Goal: Check status: Check status

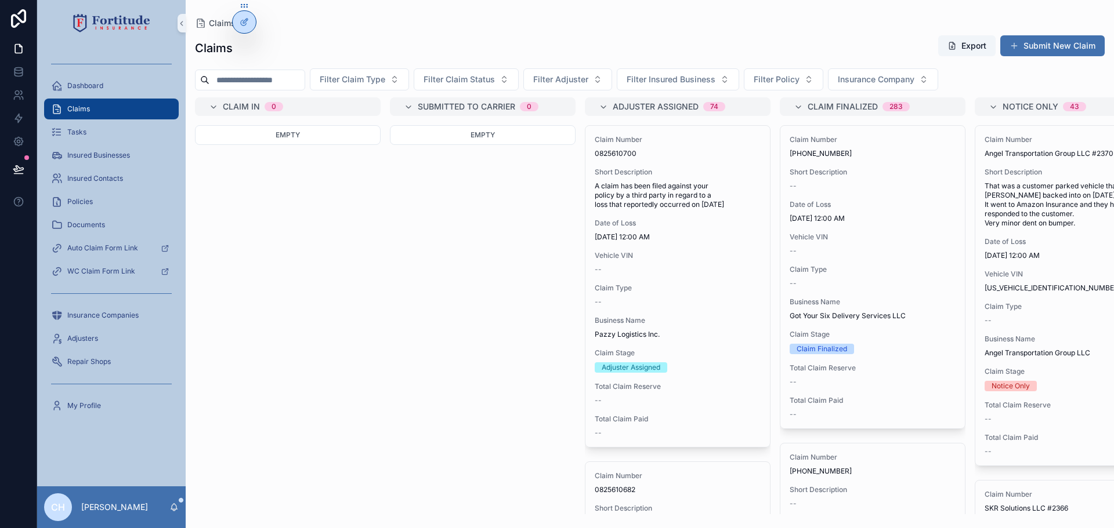
drag, startPoint x: 0, startPoint y: 0, endPoint x: 284, endPoint y: 81, distance: 295.6
click at [284, 81] on input "scrollable content" at bounding box center [256, 80] width 95 height 16
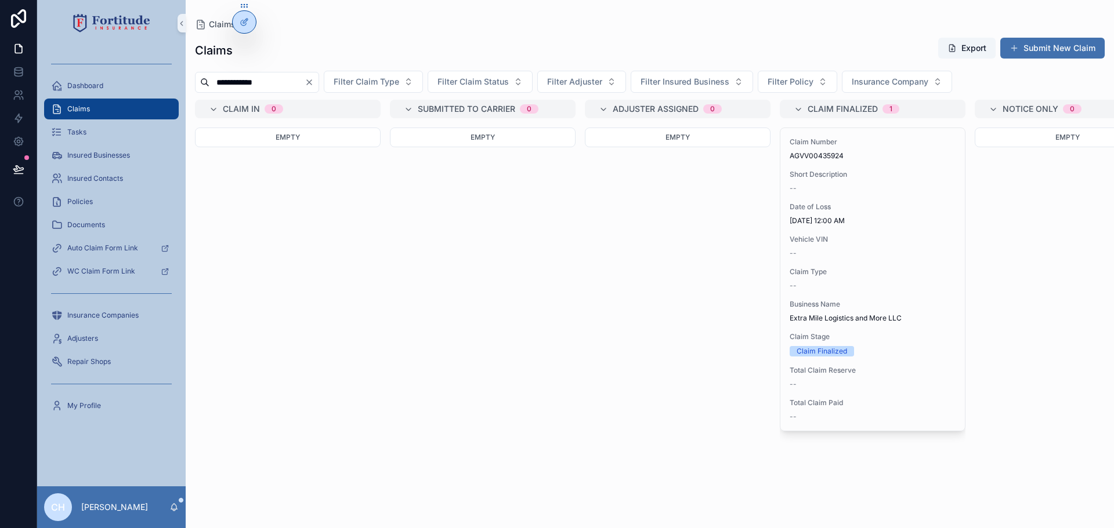
type input "**********"
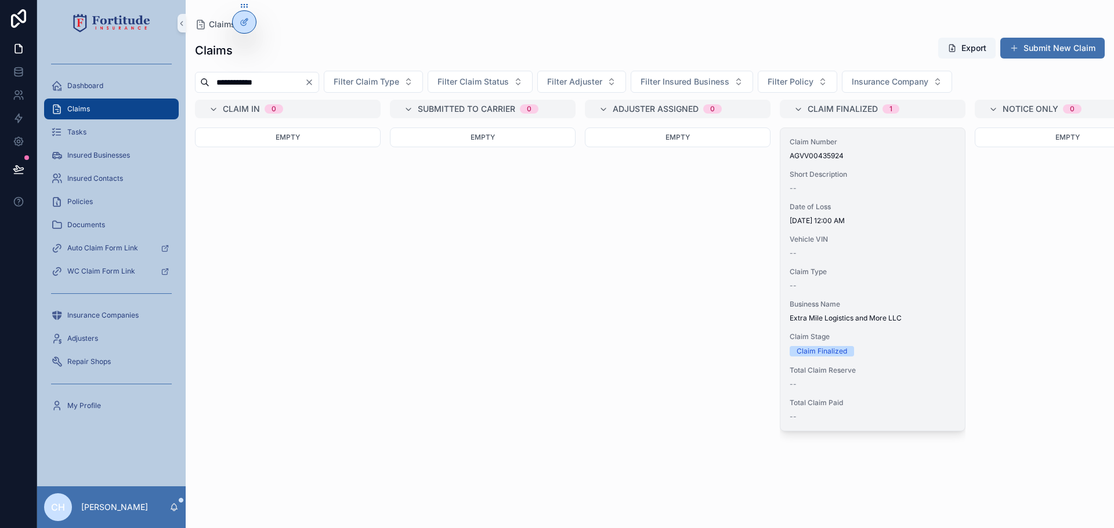
click at [881, 241] on span "Vehicle VIN" at bounding box center [872, 239] width 166 height 9
